Goal: Navigation & Orientation: Find specific page/section

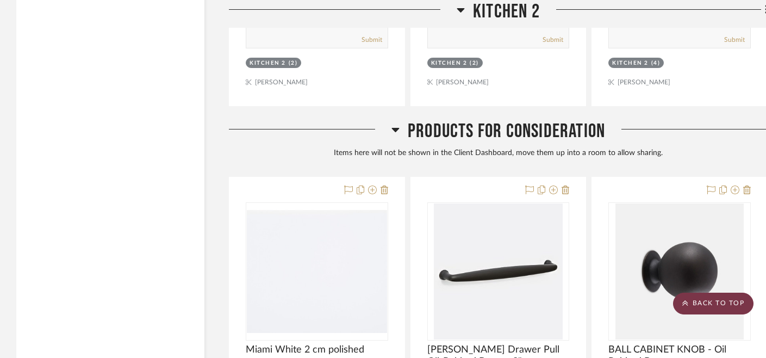
click at [722, 309] on scroll-to-top-button "BACK TO TOP" at bounding box center [713, 303] width 80 height 22
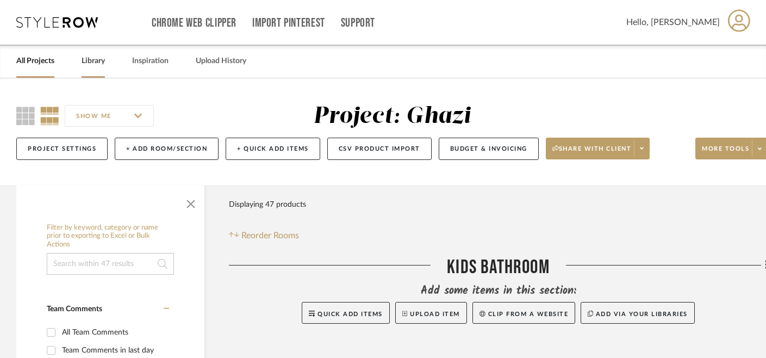
click at [93, 61] on link "Library" at bounding box center [92, 61] width 23 height 15
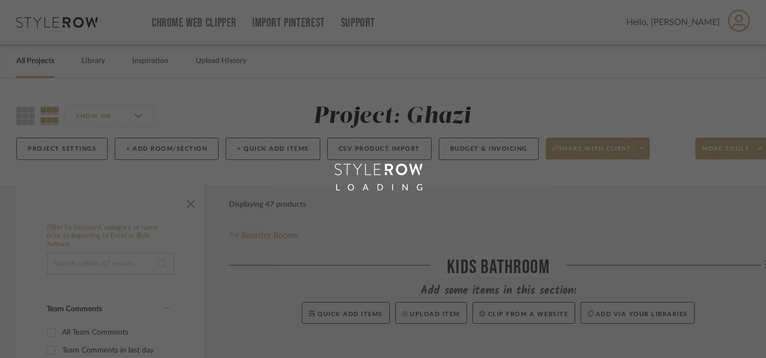
click at [29, 60] on div "LOADING" at bounding box center [383, 179] width 766 height 358
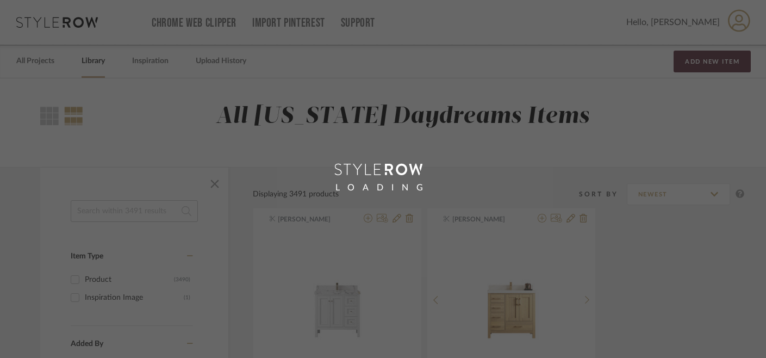
click at [29, 60] on link "All Projects" at bounding box center [35, 61] width 38 height 15
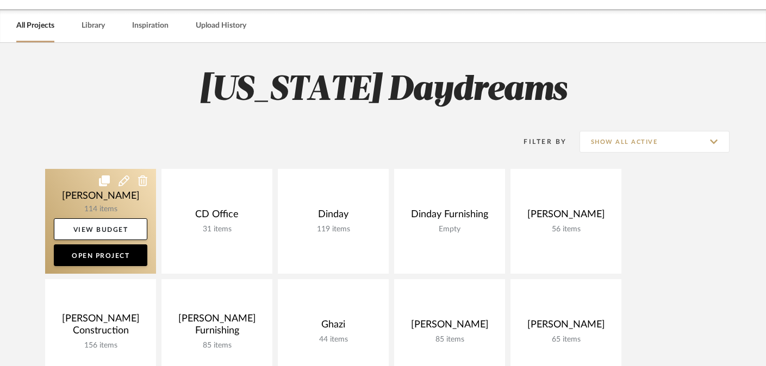
scroll to position [45, 0]
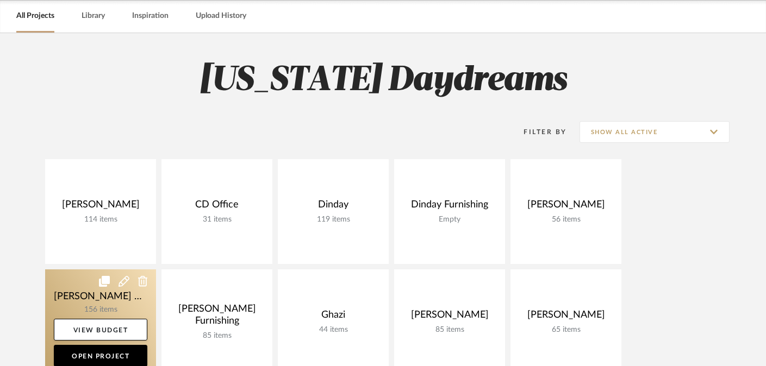
click at [109, 295] on link at bounding box center [100, 321] width 111 height 105
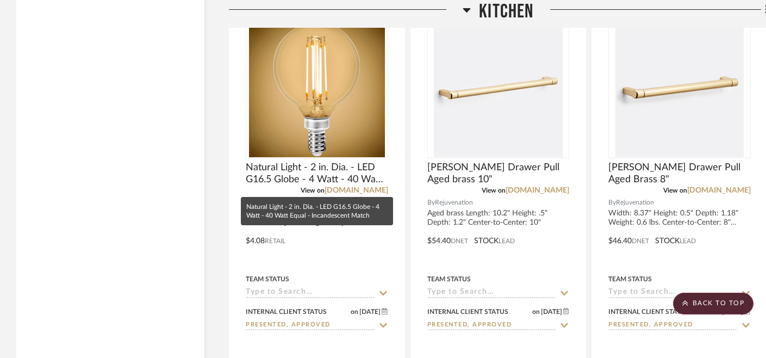
scroll to position [4544, 0]
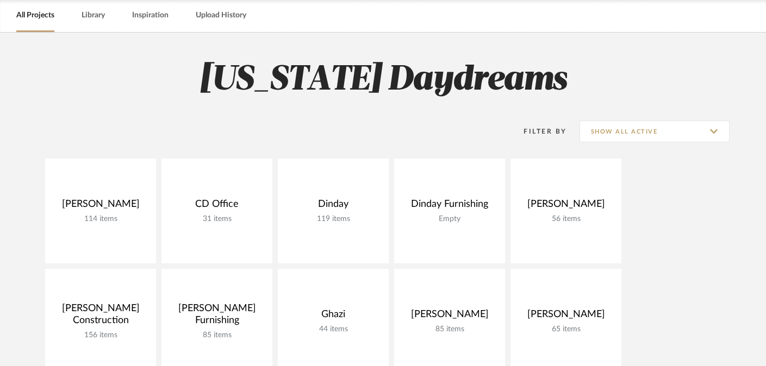
scroll to position [45, 0]
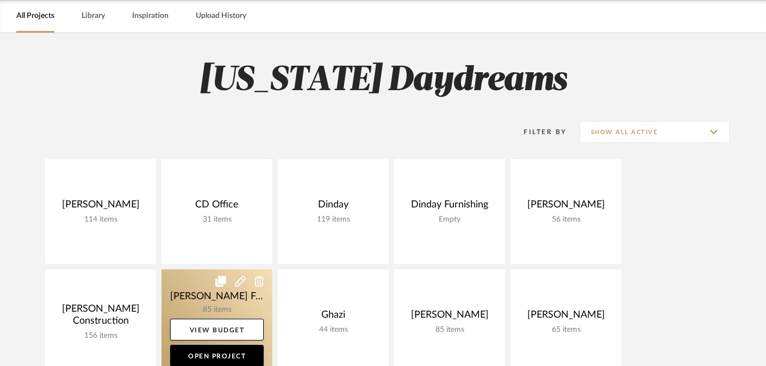
click at [212, 299] on link at bounding box center [216, 321] width 111 height 105
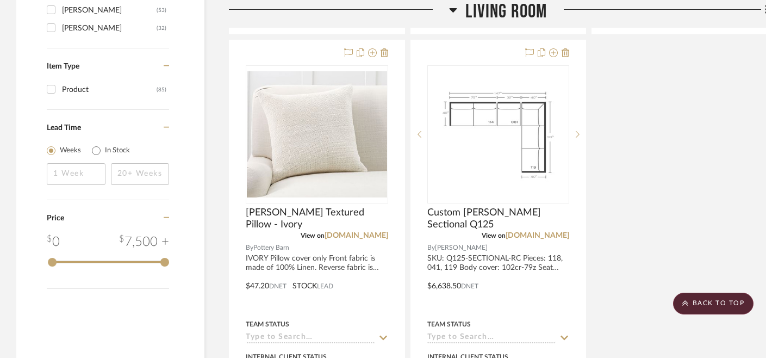
scroll to position [1468, 0]
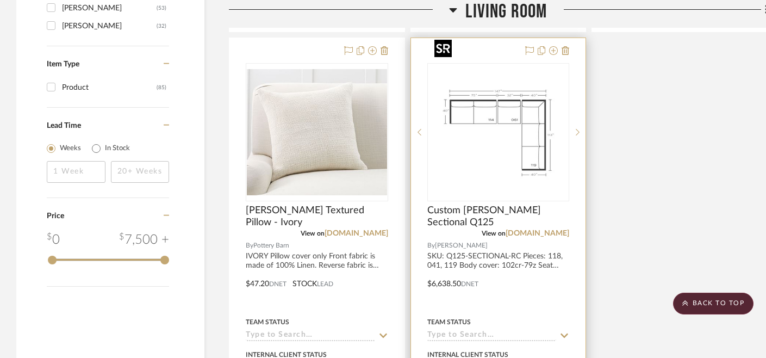
click at [526, 111] on img "0" at bounding box center [498, 132] width 136 height 136
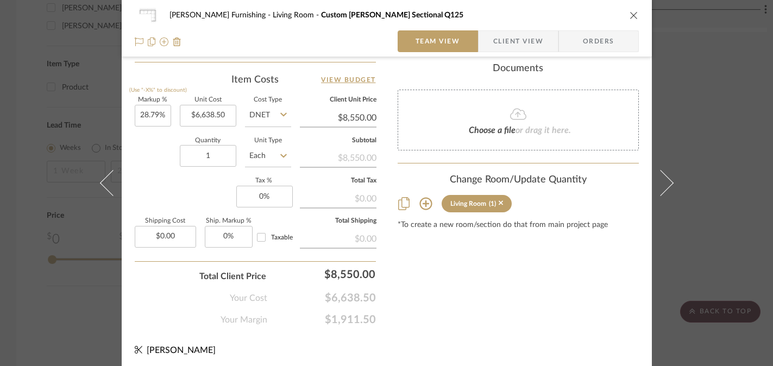
scroll to position [643, 0]
click at [739, 184] on div "[PERSON_NAME] Furnishing Living Room Custom [PERSON_NAME] Sectional Q125 Team V…" at bounding box center [386, 183] width 773 height 366
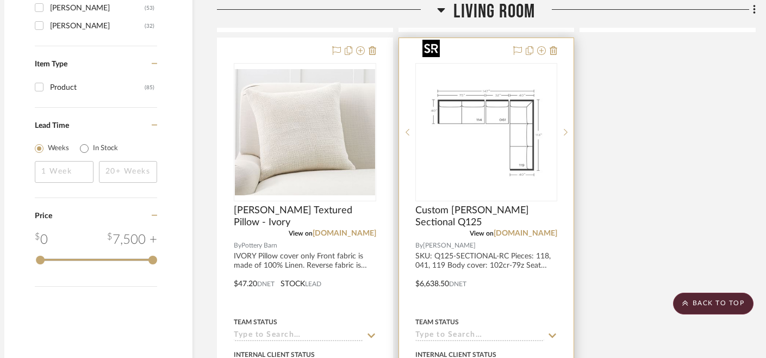
scroll to position [1468, 17]
